Goal: Information Seeking & Learning: Check status

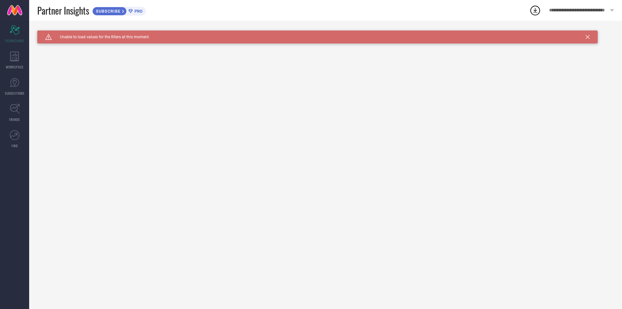
click at [590, 39] on div "Caution Created with Sketch. Unable to load values for the filters at this mome…" at bounding box center [317, 36] width 560 height 13
click at [589, 38] on icon at bounding box center [588, 37] width 4 height 4
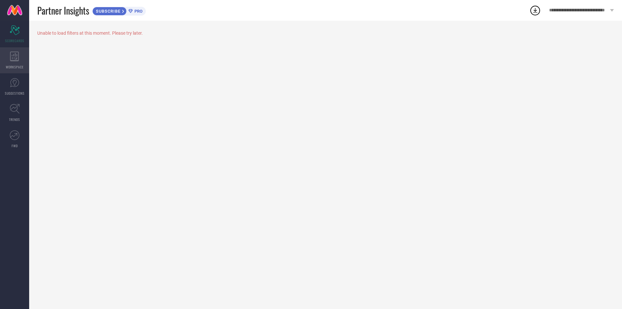
click at [12, 57] on icon at bounding box center [14, 57] width 9 height 10
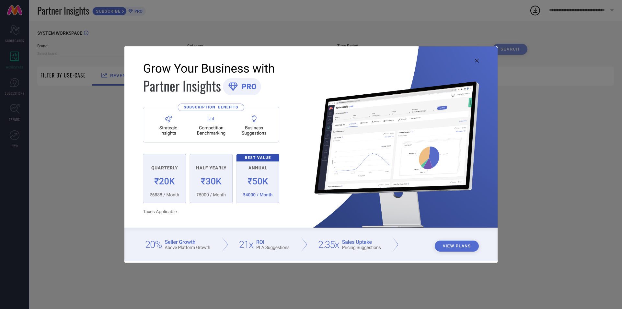
type input "1 STOP FASHION"
type input "All"
click at [450, 247] on button "View Plans" at bounding box center [457, 245] width 44 height 11
click at [477, 61] on icon at bounding box center [477, 61] width 4 height 4
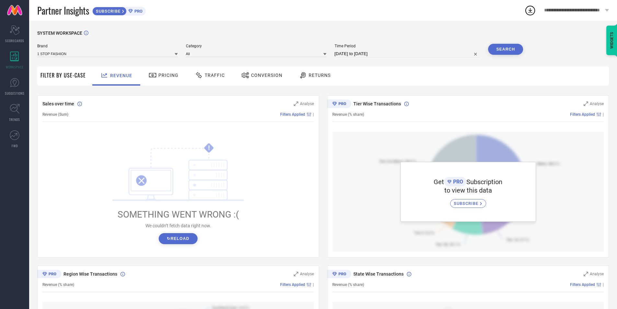
scroll to position [32, 0]
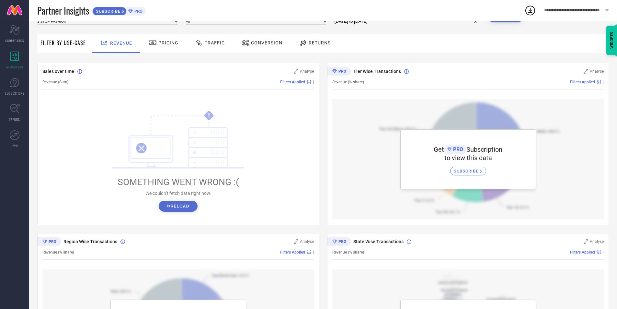
click at [72, 43] on span "Filter By Use-Case" at bounding box center [62, 43] width 45 height 8
click at [163, 40] on span "Pricing" at bounding box center [168, 42] width 20 height 5
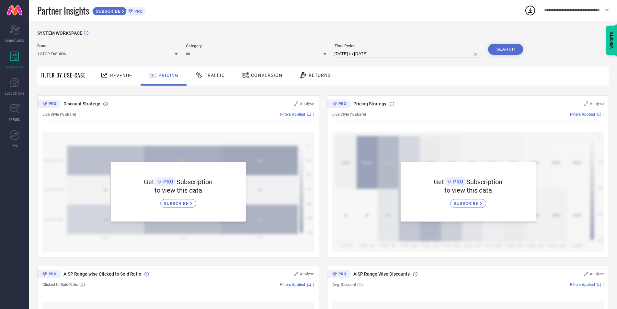
click at [207, 74] on span "Traffic" at bounding box center [215, 75] width 20 height 5
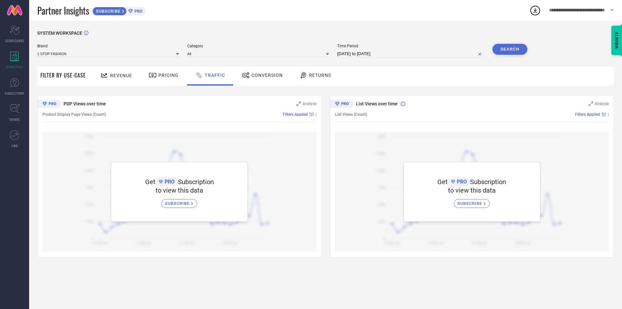
click at [253, 76] on span "Conversion" at bounding box center [266, 75] width 31 height 5
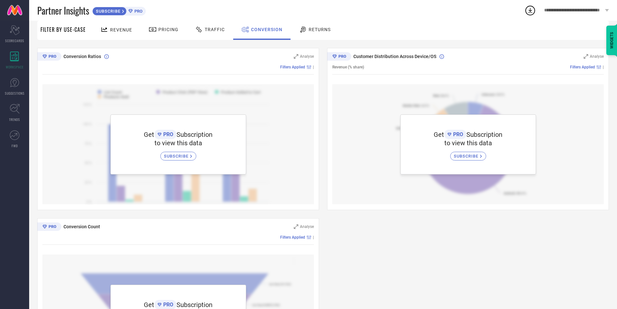
scroll to position [129, 0]
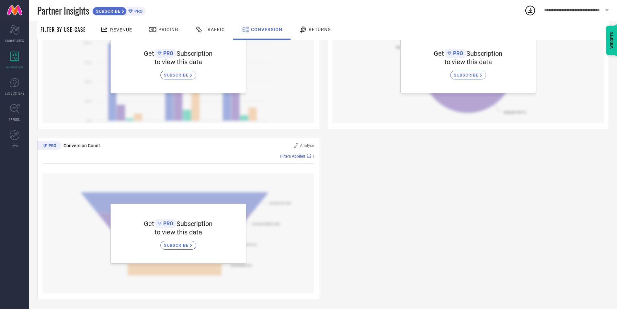
click at [309, 31] on span "Returns" at bounding box center [320, 29] width 22 height 5
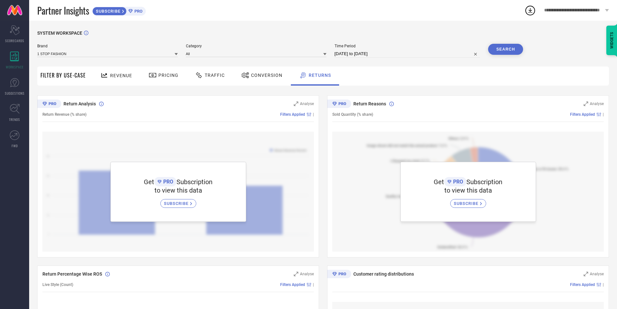
click at [47, 77] on span "Filter By Use-Case" at bounding box center [62, 75] width 45 height 8
click at [16, 90] on link "SUGGESTIONS" at bounding box center [14, 87] width 29 height 26
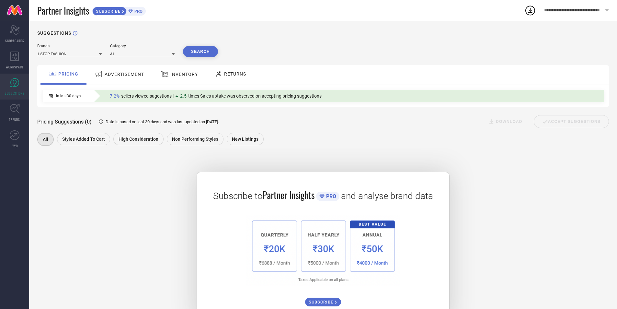
click at [116, 75] on span "ADVERTISEMENT" at bounding box center [125, 74] width 40 height 5
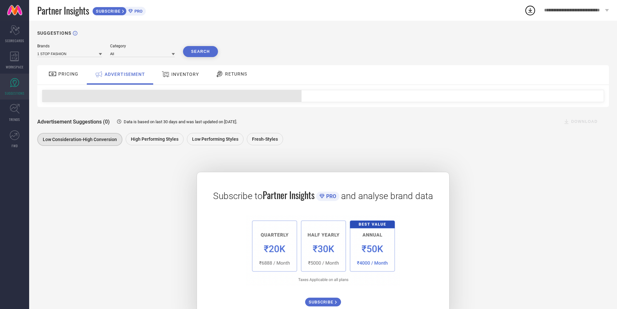
click at [184, 74] on span "INVENTORY" at bounding box center [185, 74] width 28 height 5
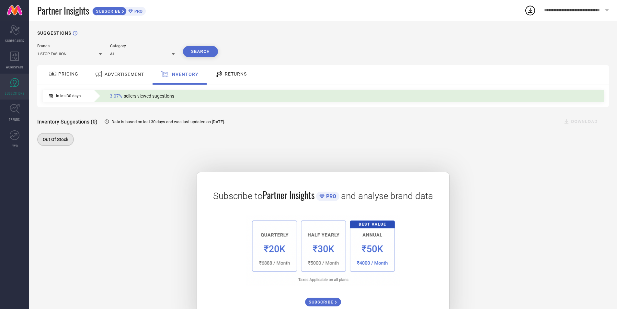
click at [220, 71] on icon at bounding box center [219, 74] width 8 height 8
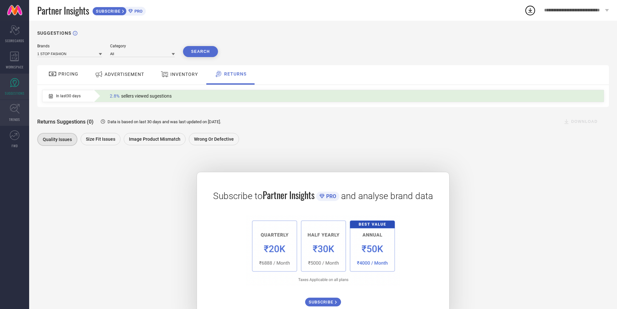
click at [19, 112] on icon at bounding box center [15, 109] width 10 height 10
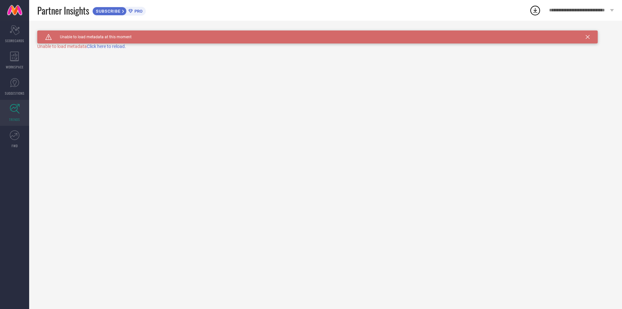
click at [112, 45] on span "Click here to reload." at bounding box center [106, 46] width 39 height 5
click at [116, 48] on span "Click here to reload." at bounding box center [106, 46] width 39 height 5
